Goal: Ask a question: Seek information or help from site administrators or community

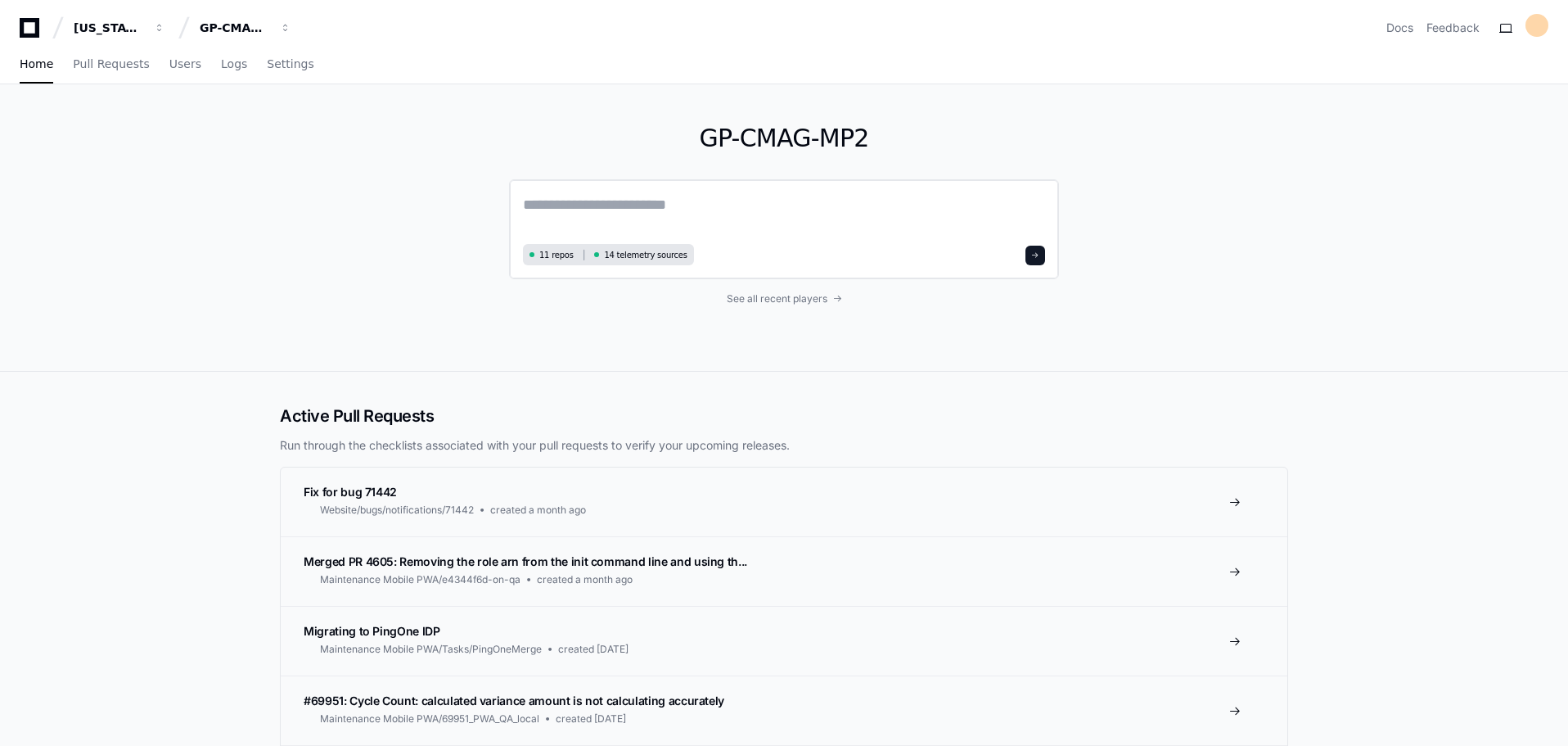
click at [588, 199] on textarea at bounding box center [784, 216] width 522 height 46
type textarea "**********"
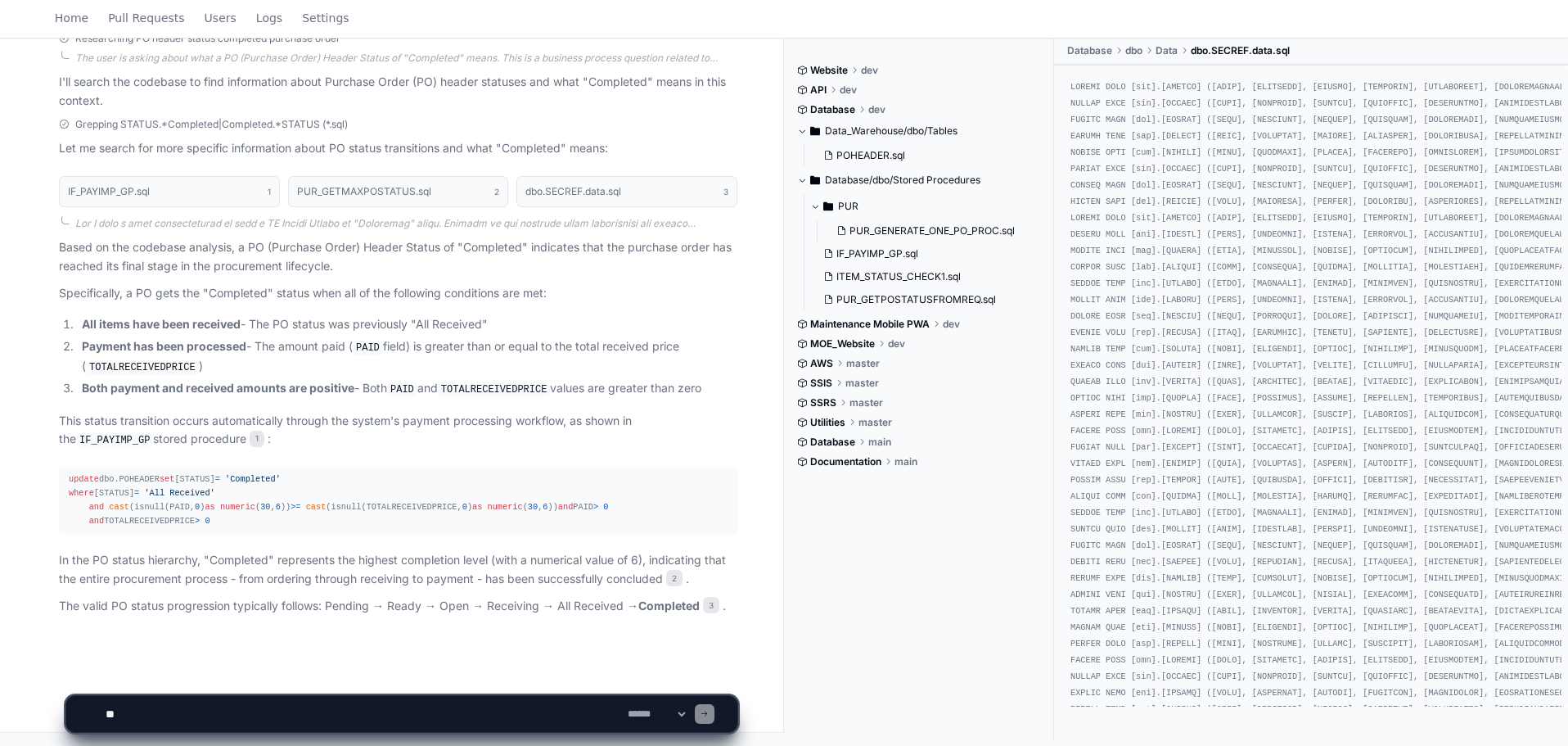
scroll to position [354, 0]
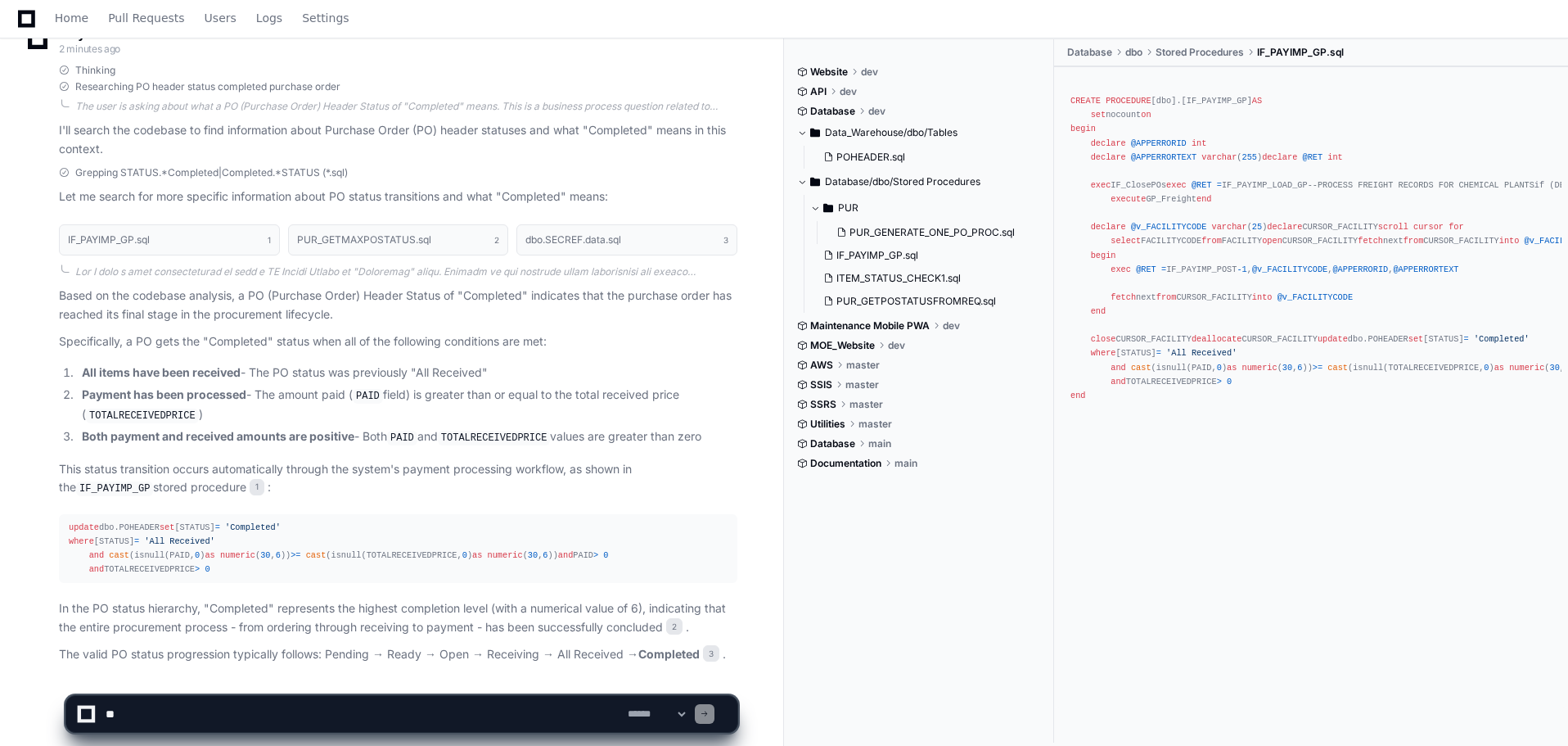
scroll to position [354, 0]
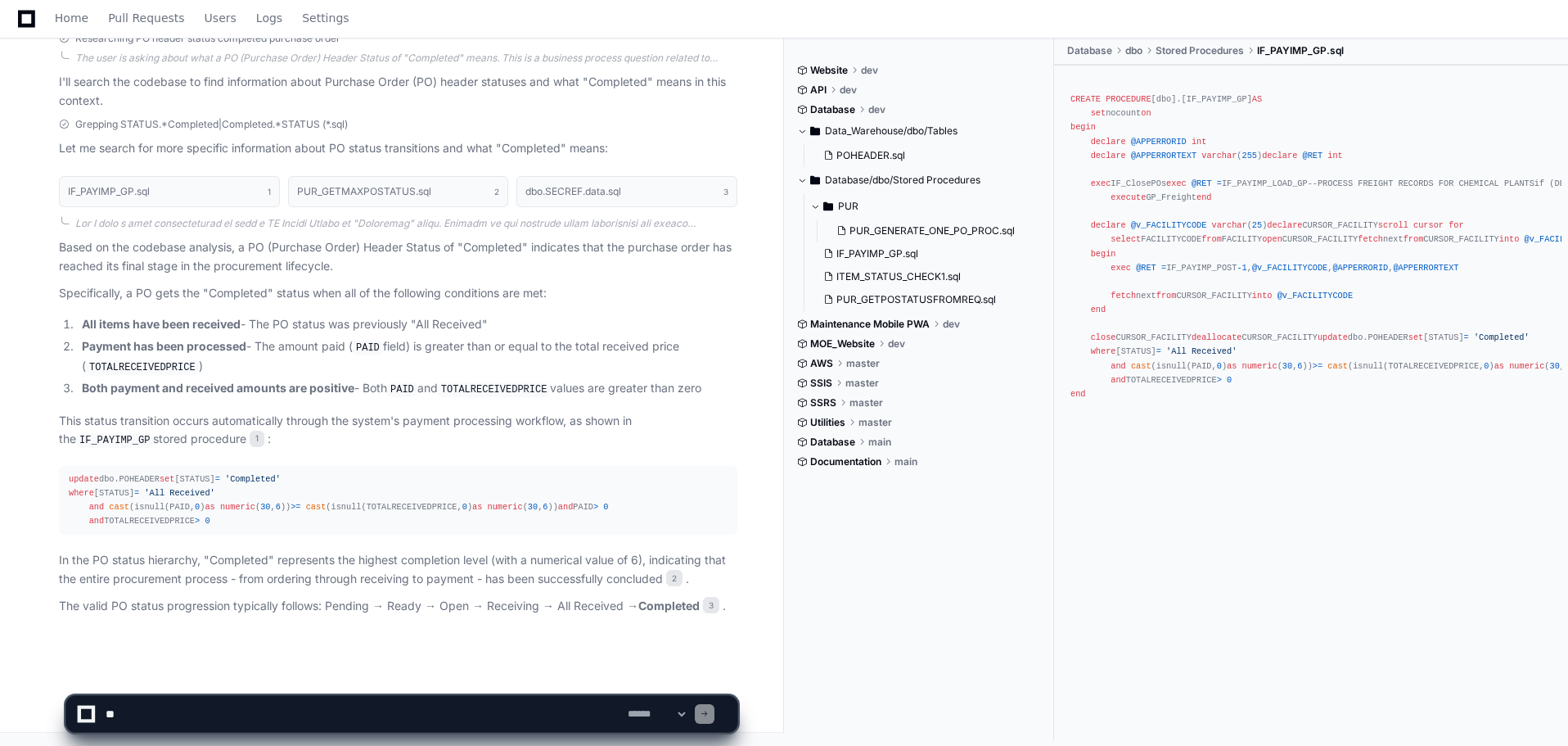
click at [129, 715] on textarea at bounding box center [363, 714] width 522 height 36
type textarea "*"
type textarea "**********"
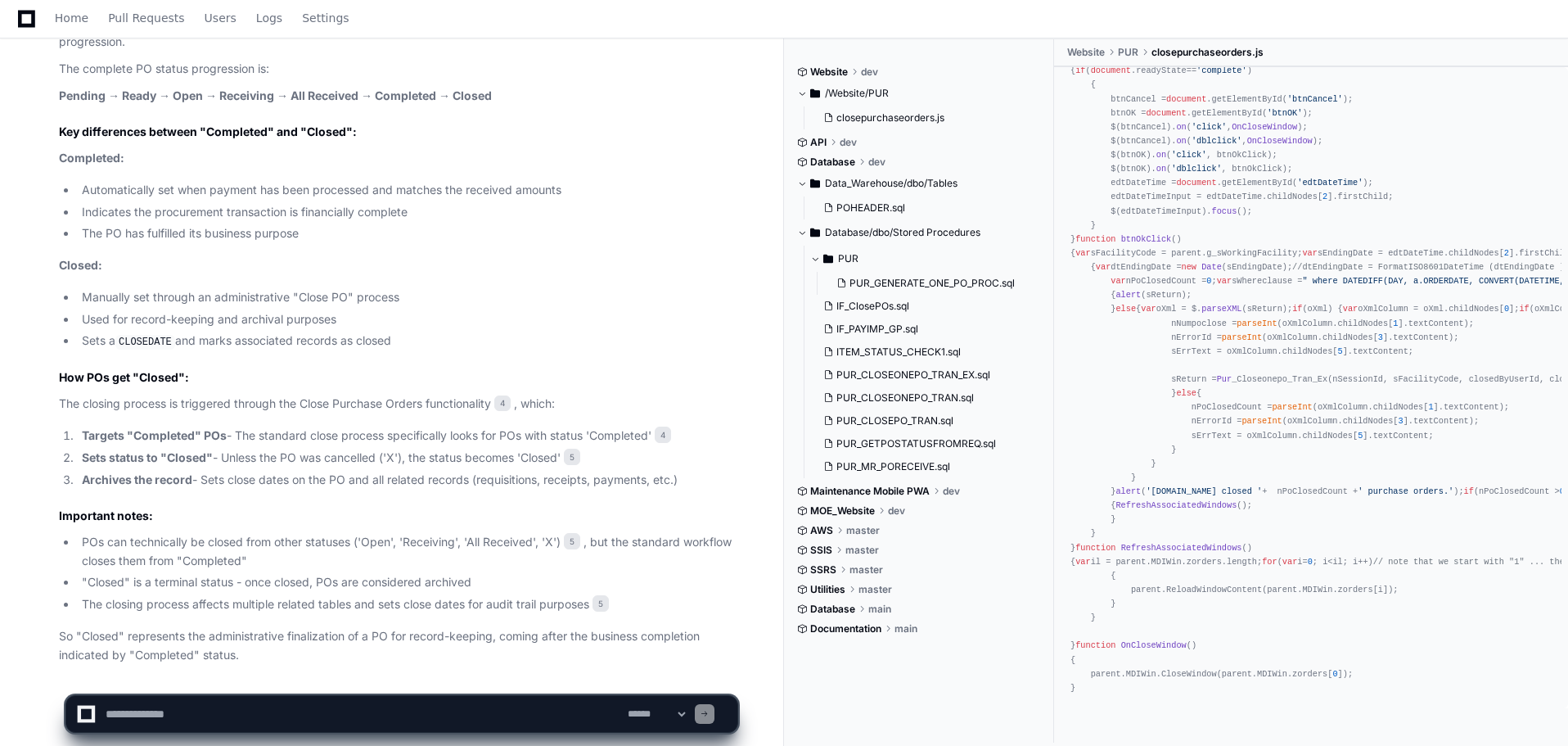
scroll to position [1404, 0]
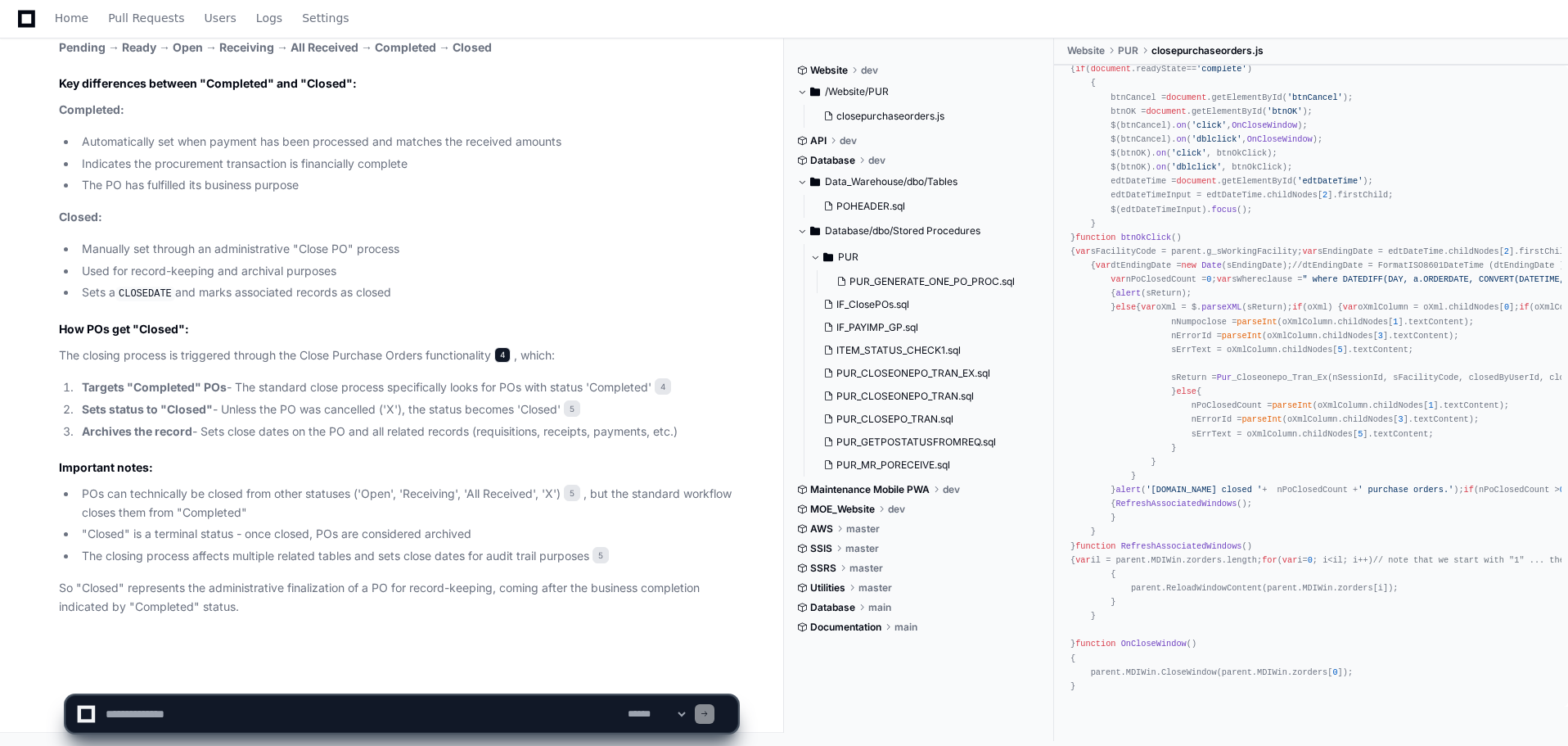
click at [510, 356] on span "4" at bounding box center [502, 355] width 16 height 16
click at [509, 356] on span "4" at bounding box center [502, 355] width 16 height 16
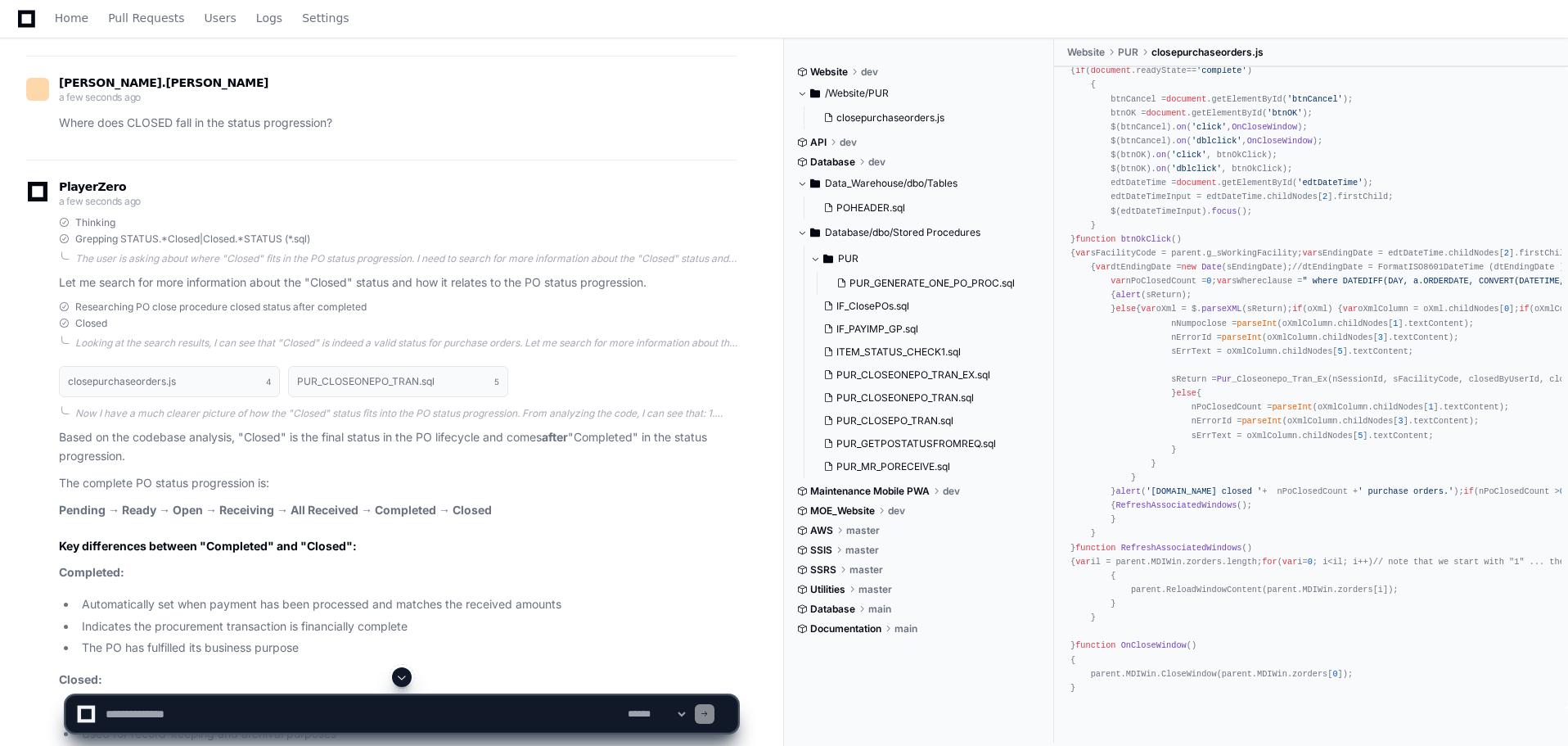
scroll to position [915, 0]
click at [210, 398] on button "closepurchaseorders.js 4" at bounding box center [169, 382] width 221 height 32
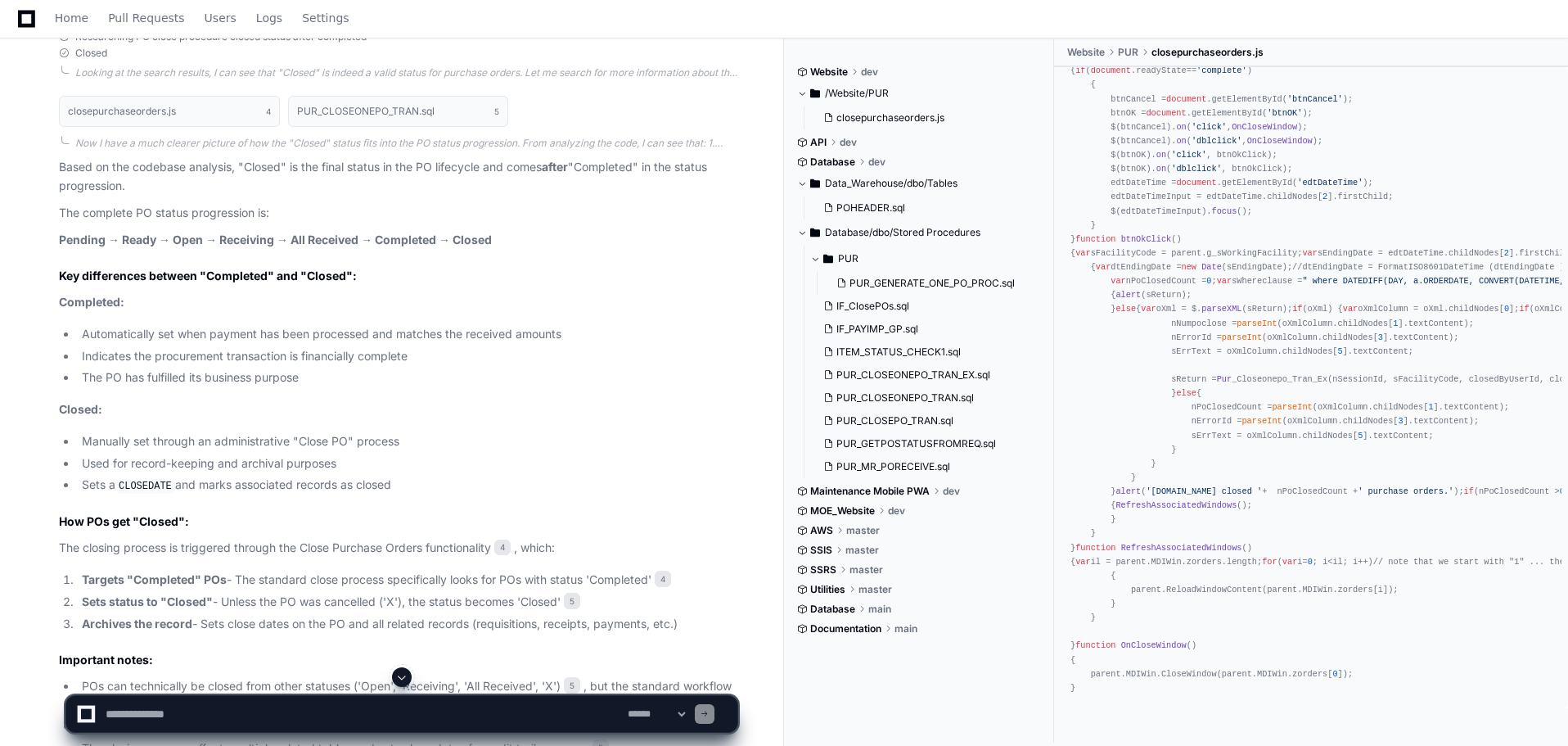
scroll to position [1186, 0]
click at [381, 117] on h1 "PUR_CLOSEONEPO_TRAN.sql" at bounding box center [366, 112] width 138 height 10
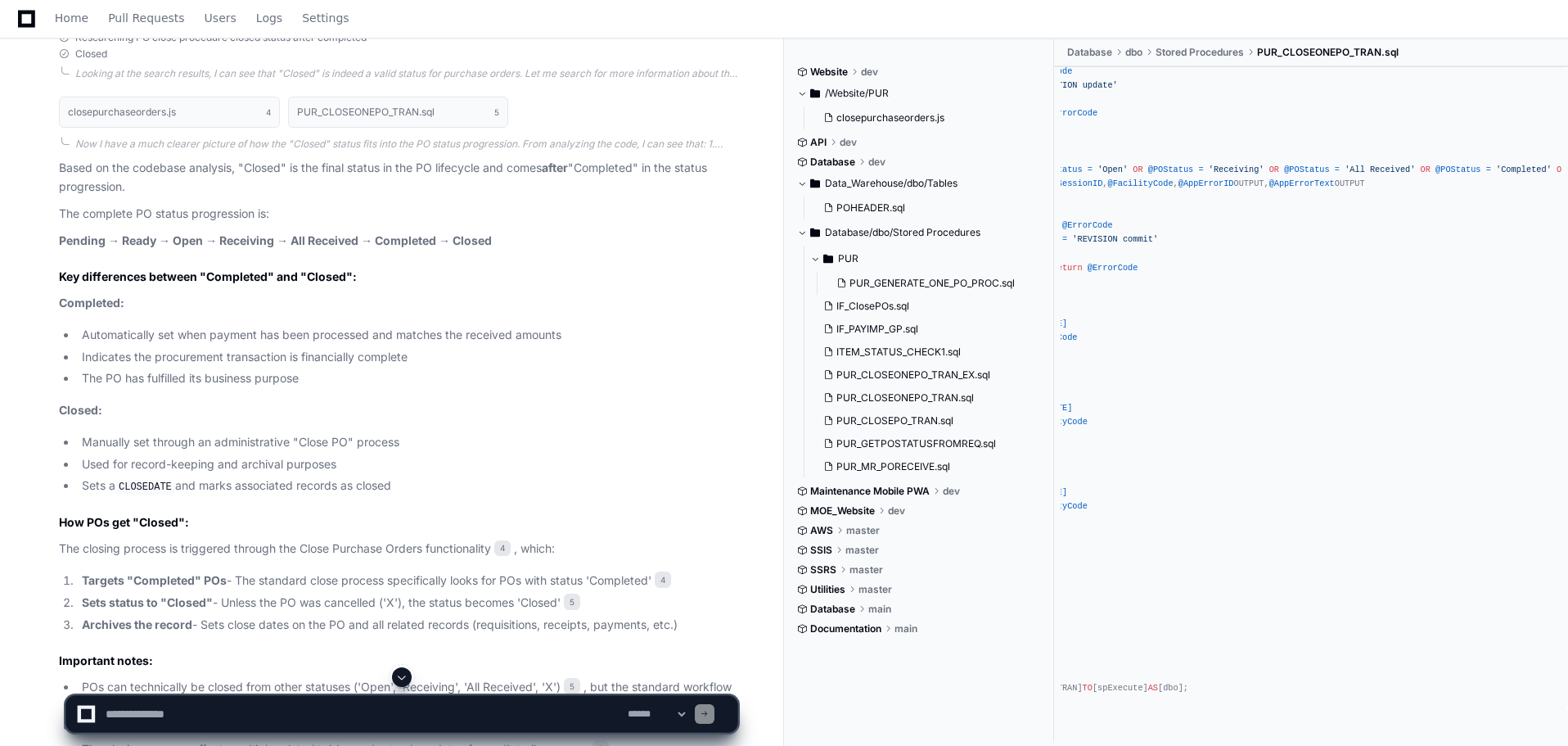
scroll to position [0, 0]
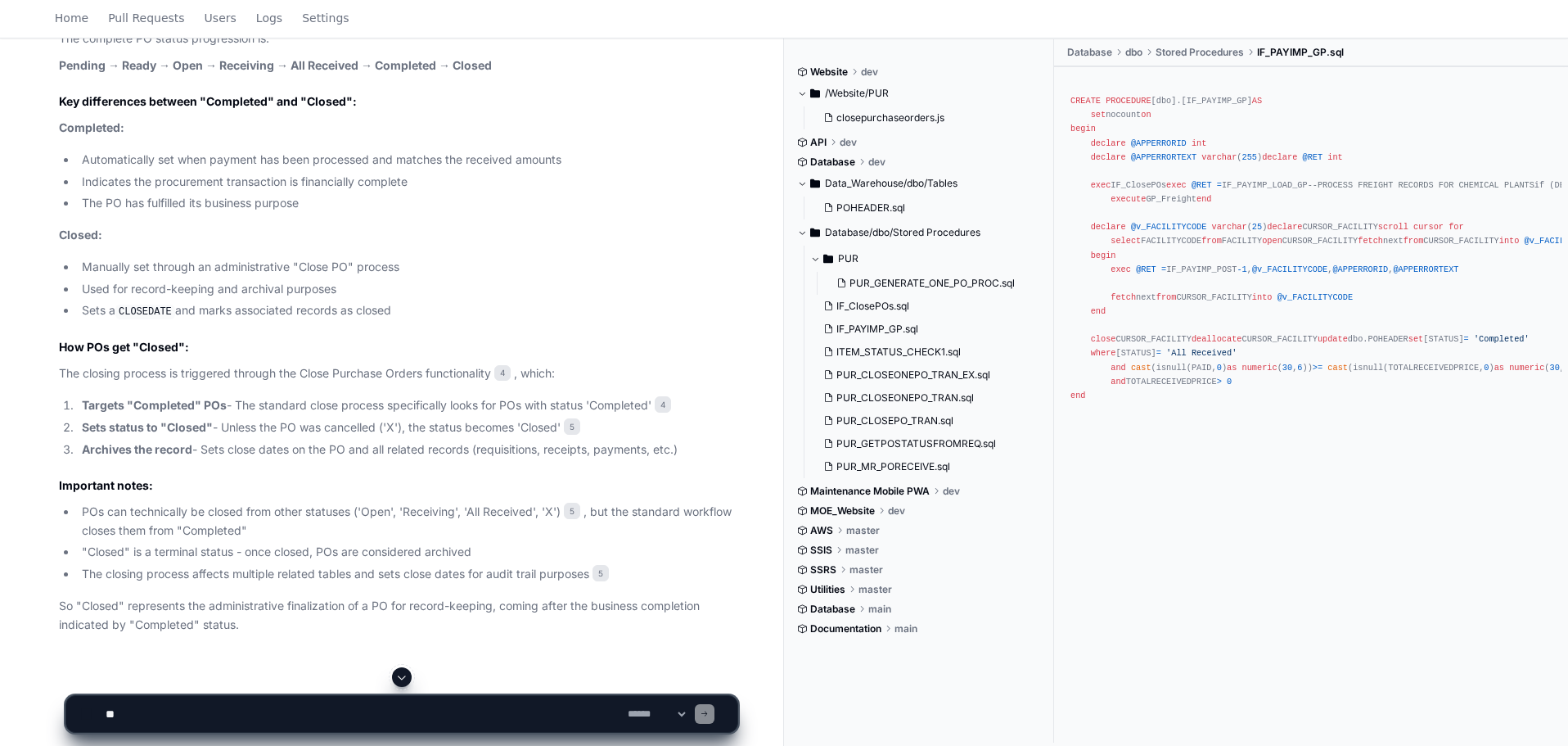
scroll to position [1404, 0]
